Goal: Navigation & Orientation: Find specific page/section

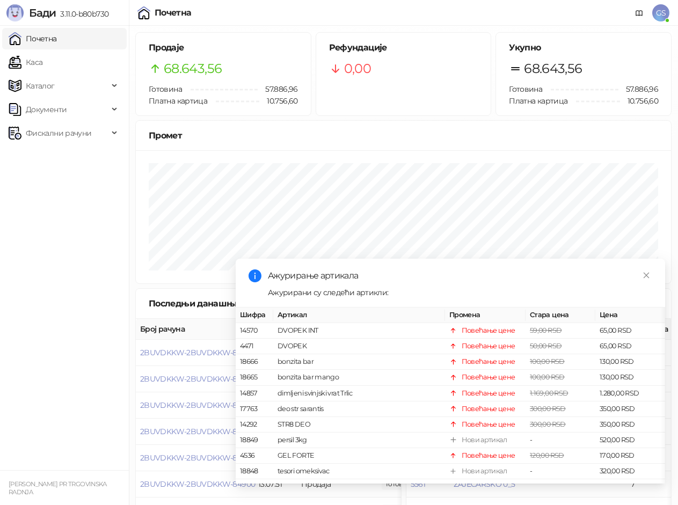
scroll to position [114, 0]
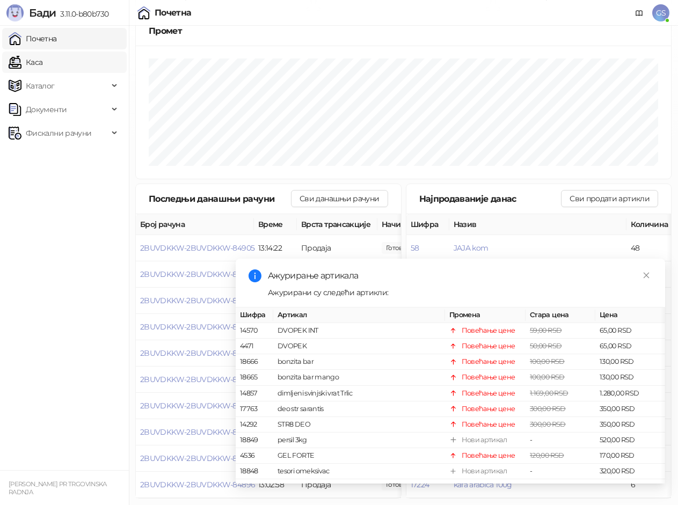
click at [36, 61] on link "Каса" at bounding box center [26, 62] width 34 height 21
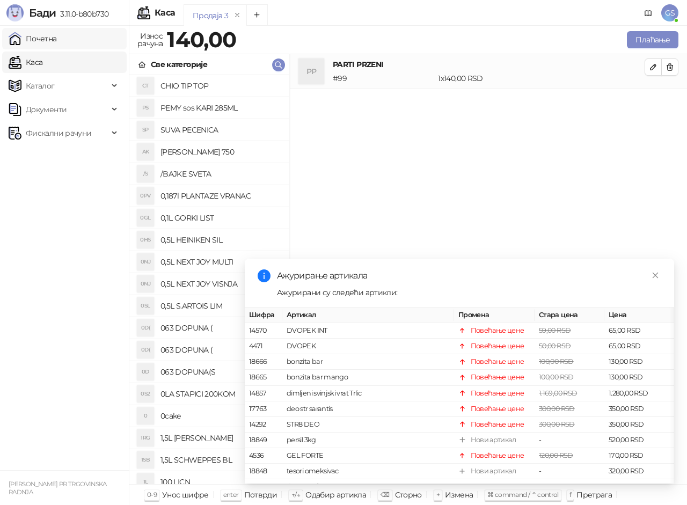
click at [43, 35] on link "Почетна" at bounding box center [33, 38] width 48 height 21
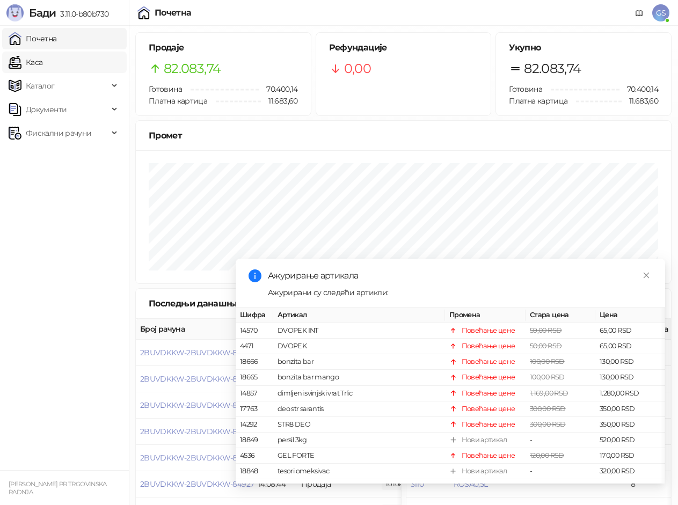
drag, startPoint x: 52, startPoint y: 62, endPoint x: 47, endPoint y: 58, distance: 5.8
click at [42, 61] on link "Каса" at bounding box center [26, 62] width 34 height 21
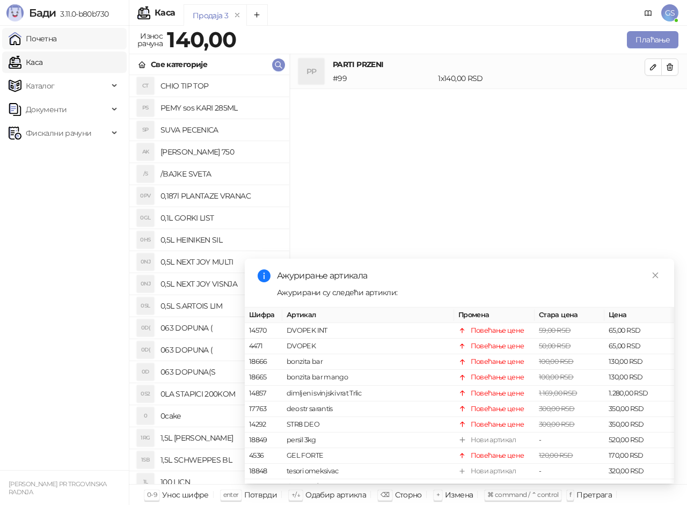
click at [49, 39] on link "Почетна" at bounding box center [33, 38] width 48 height 21
